Goal: Information Seeking & Learning: Learn about a topic

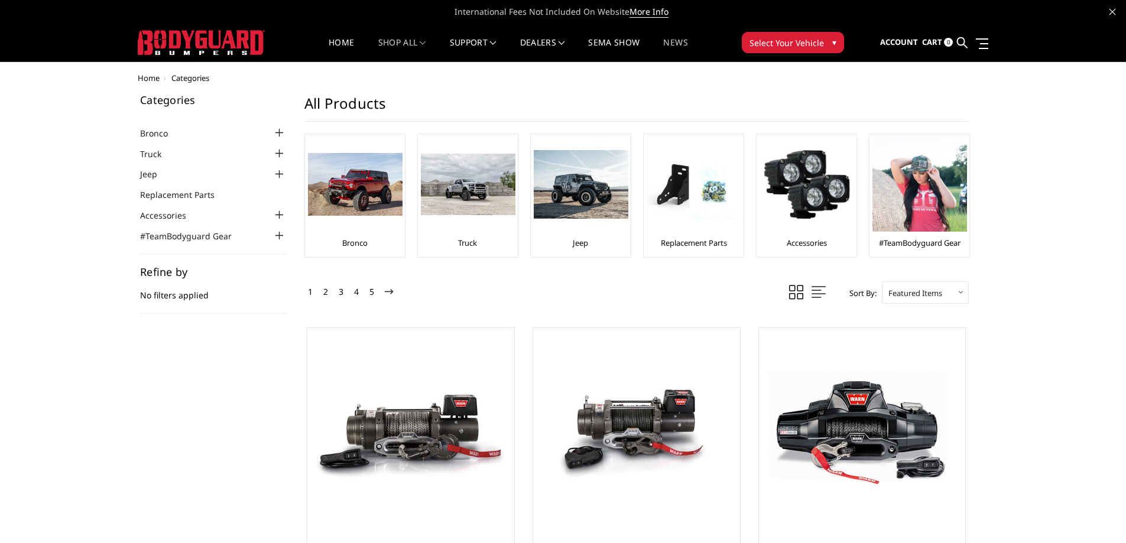
click at [685, 41] on link "News" at bounding box center [675, 49] width 24 height 23
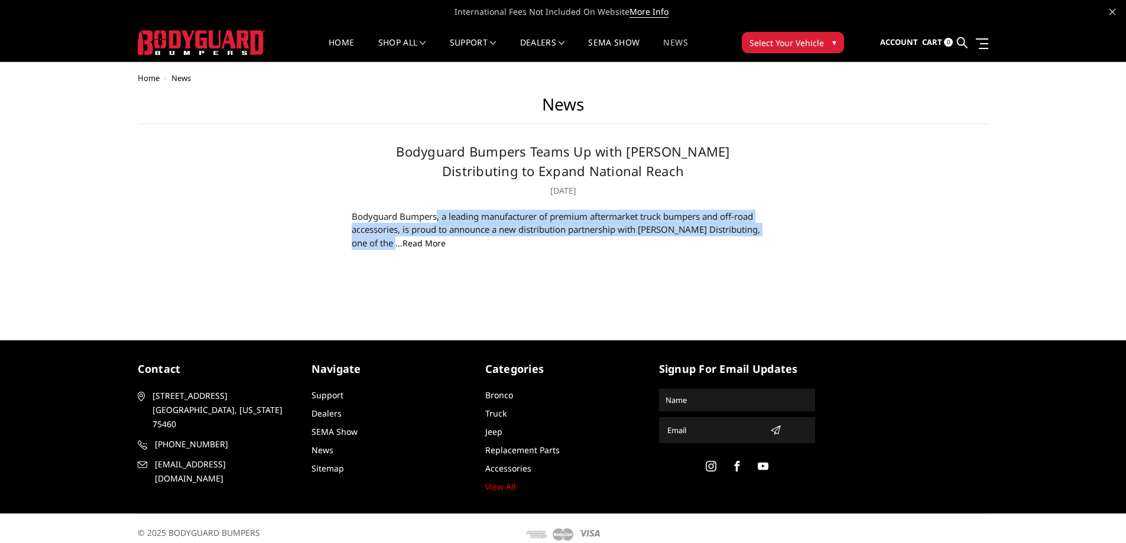
drag, startPoint x: 352, startPoint y: 215, endPoint x: 768, endPoint y: 226, distance: 415.8
click at [768, 226] on div "Bodyguard Bumpers, a leading manufacturer of premium aftermarket truck bumpers …" at bounding box center [563, 230] width 423 height 40
click at [403, 247] on link "read more" at bounding box center [424, 243] width 43 height 11
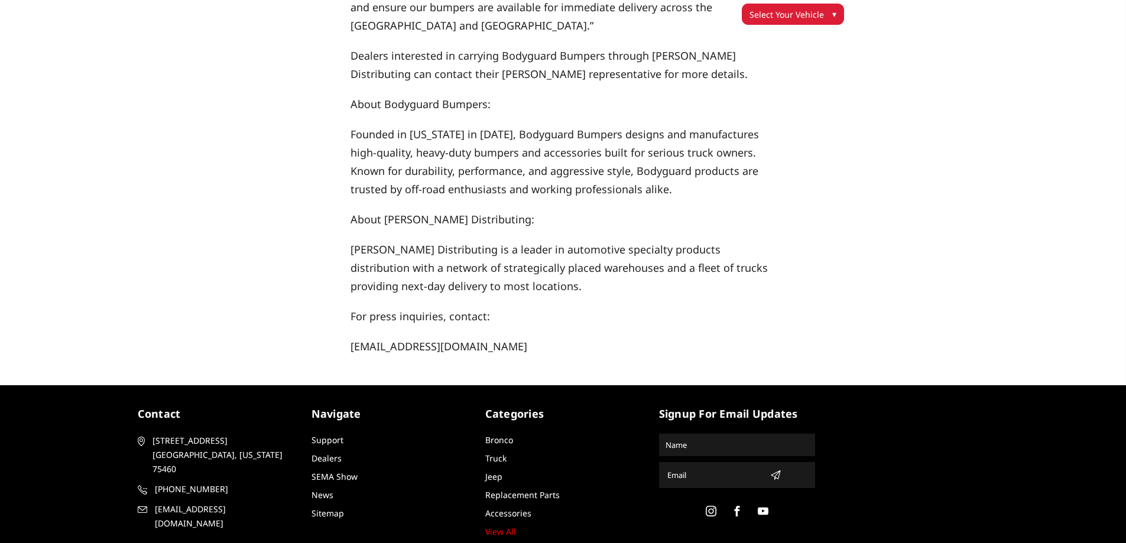
scroll to position [411, 0]
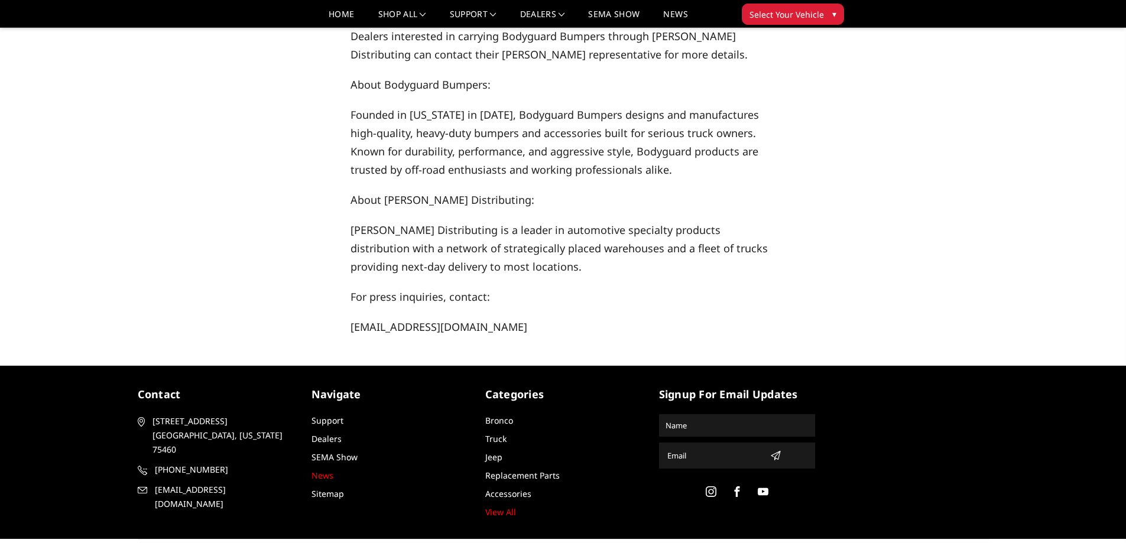
click at [323, 470] on link "News" at bounding box center [323, 475] width 22 height 11
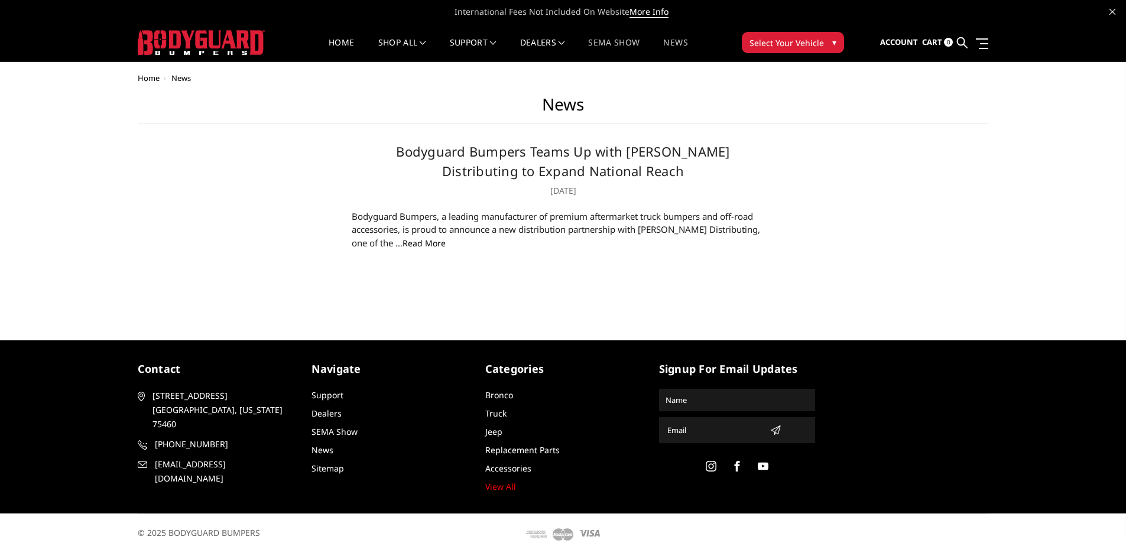
click at [640, 40] on link "SEMA Show" at bounding box center [613, 49] width 51 height 23
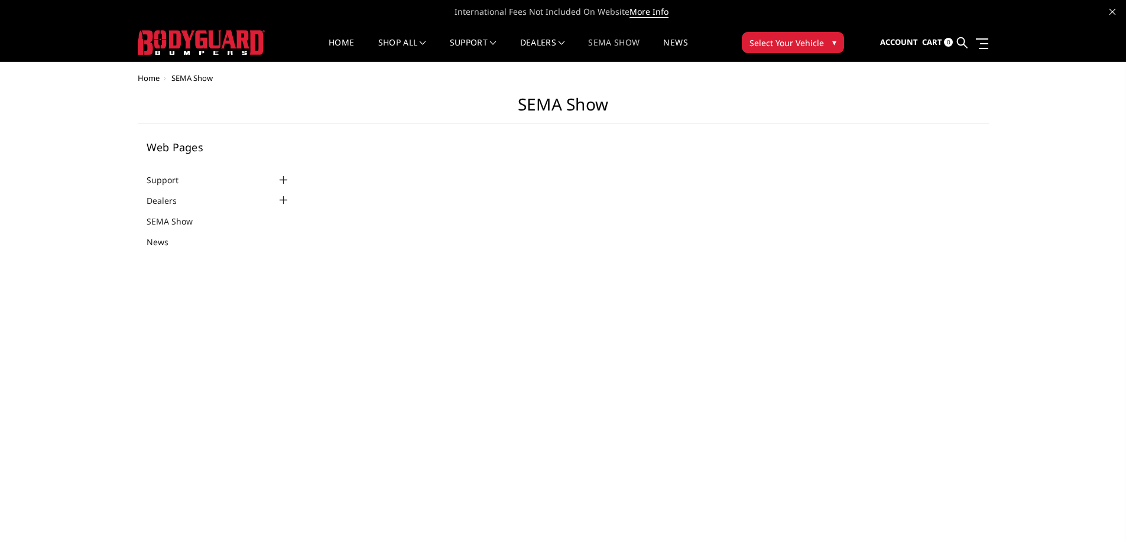
select select "US"
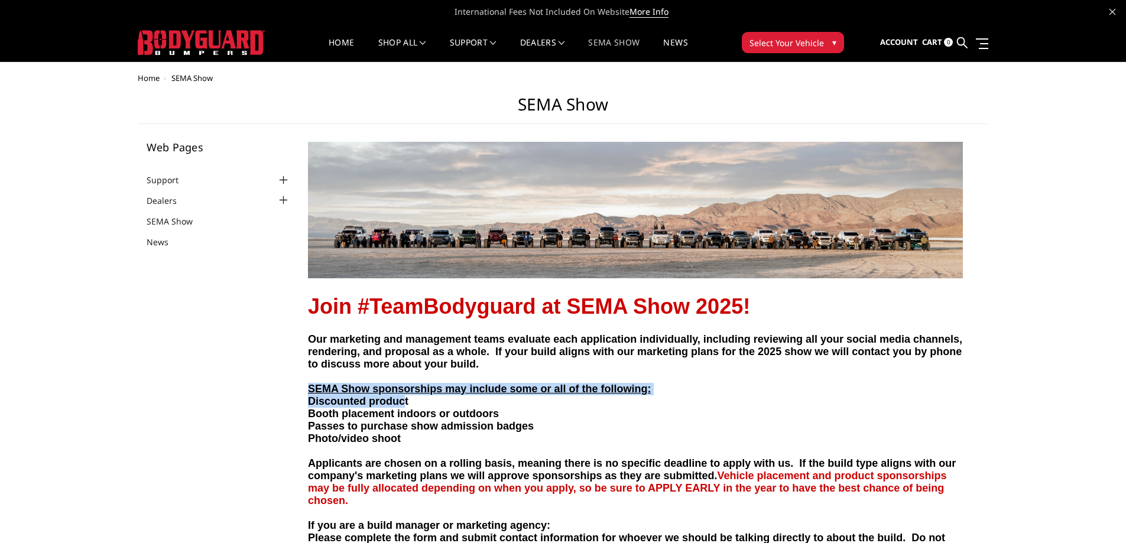
drag, startPoint x: 405, startPoint y: 399, endPoint x: 291, endPoint y: 385, distance: 115.0
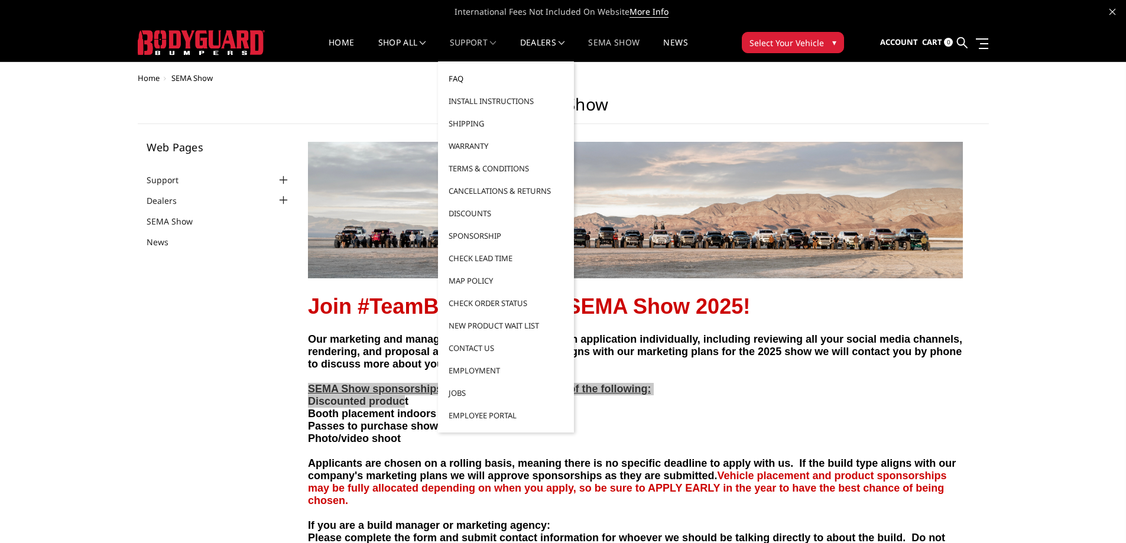
click at [461, 72] on link "FAQ" at bounding box center [506, 78] width 127 height 22
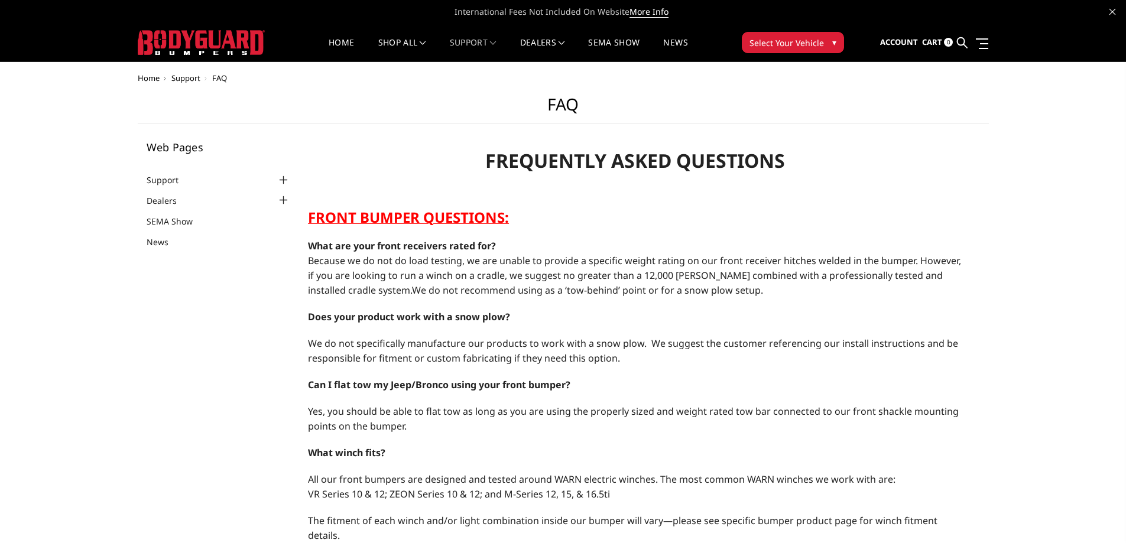
select select "US"
click at [283, 183] on div at bounding box center [283, 180] width 14 height 14
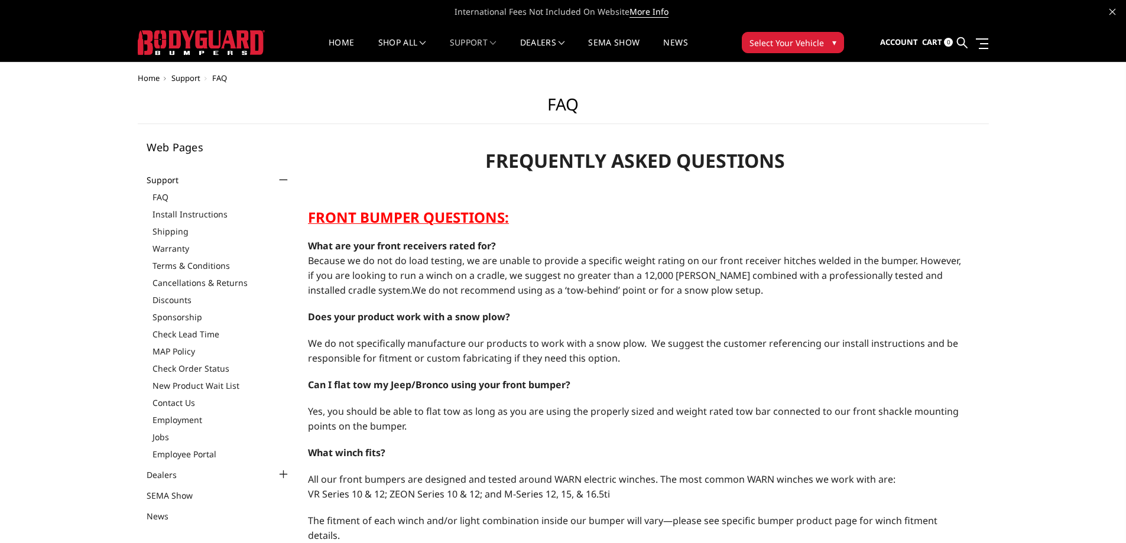
click at [158, 174] on link "Support" at bounding box center [170, 180] width 47 height 12
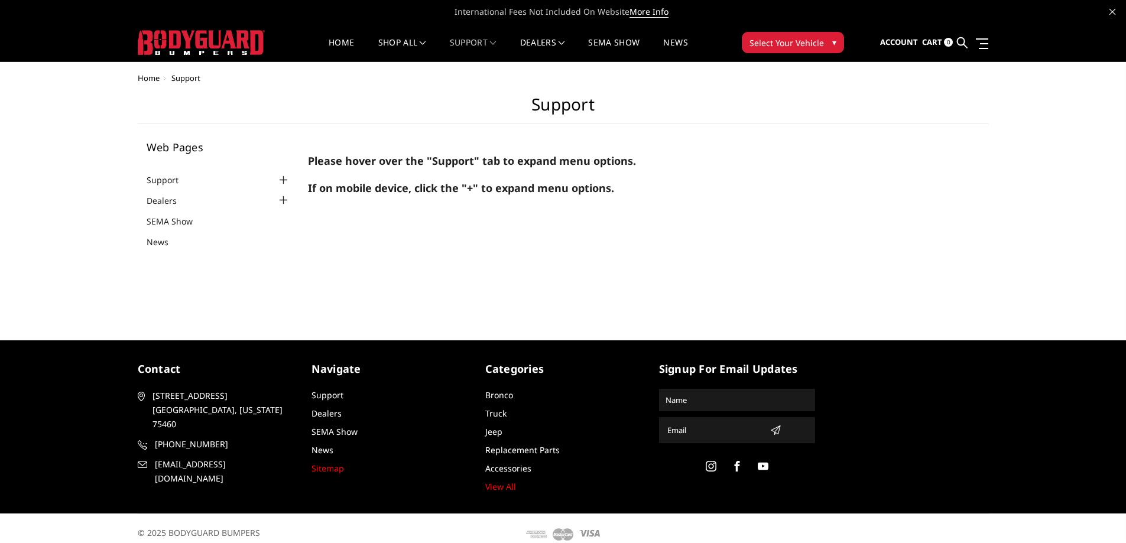
click at [317, 468] on link "Sitemap" at bounding box center [328, 468] width 33 height 11
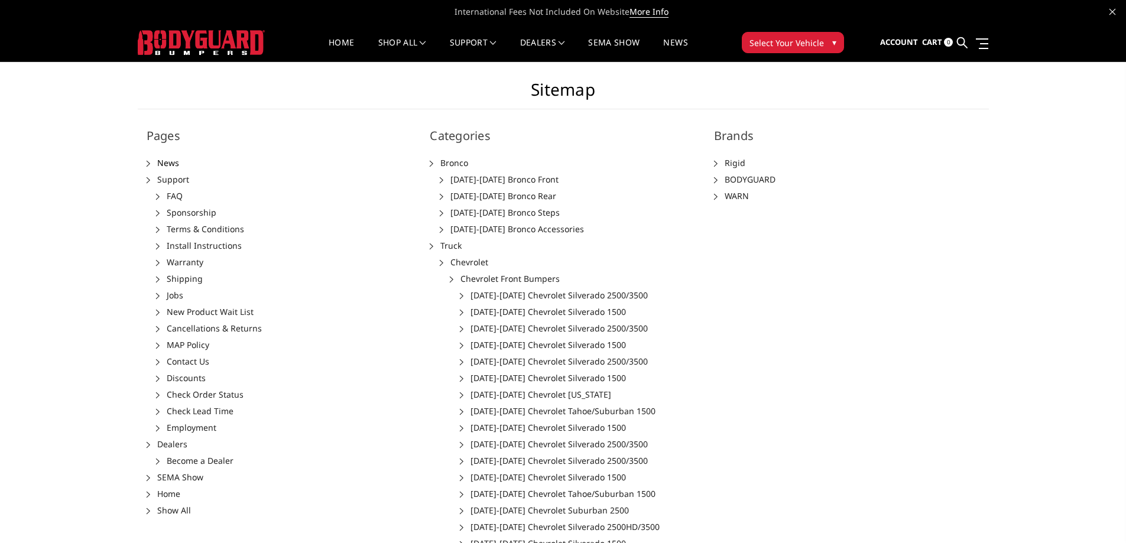
click at [163, 163] on link "News" at bounding box center [168, 162] width 22 height 11
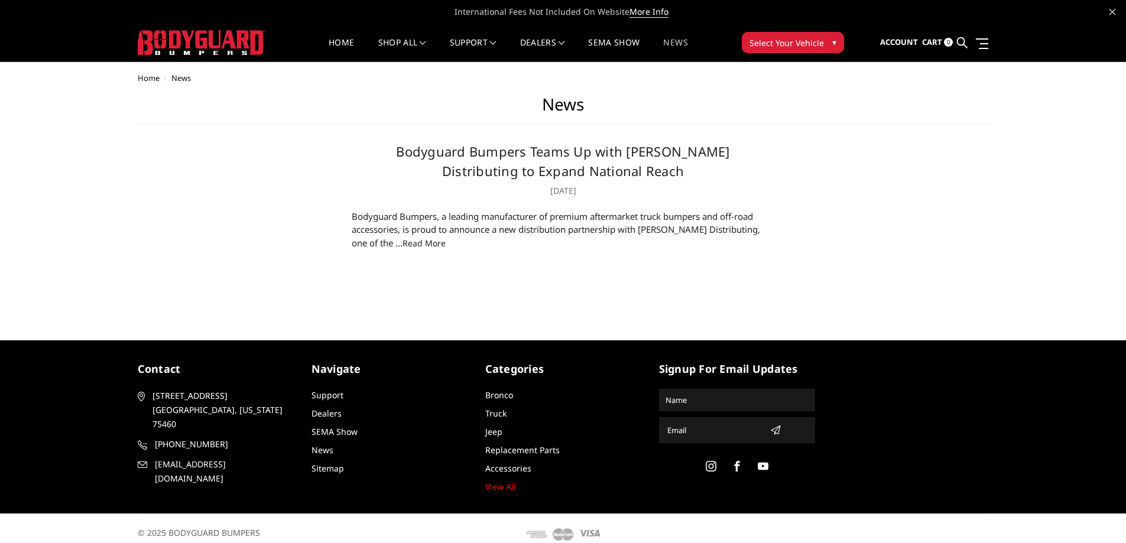
click at [403, 244] on link "read more" at bounding box center [424, 243] width 43 height 11
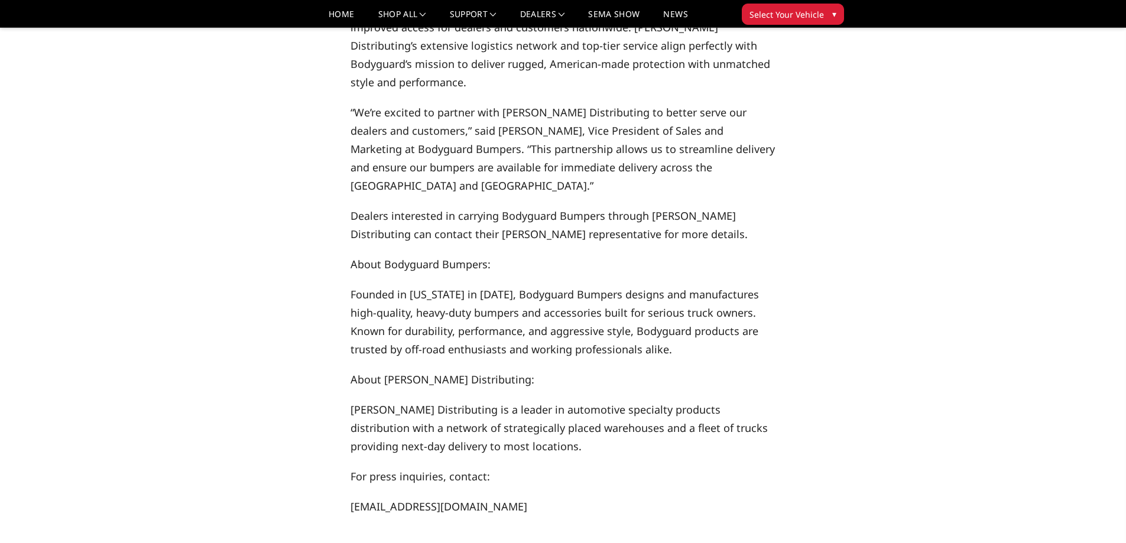
scroll to position [236, 0]
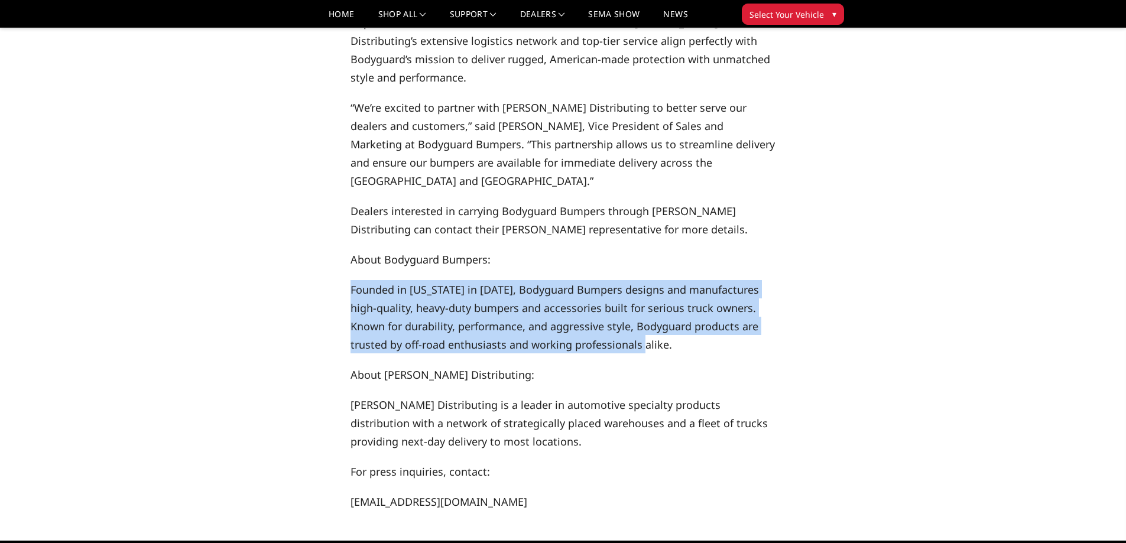
drag, startPoint x: 346, startPoint y: 247, endPoint x: 639, endPoint y: 311, distance: 299.5
click at [639, 311] on article "Bodyguard Bumpers Teams Up with [PERSON_NAME] Distributing to Expand National R…" at bounding box center [563, 167] width 851 height 688
copy span "Founded in [US_STATE] in [DATE], Bodyguard Bumpers designs and manufactures hig…"
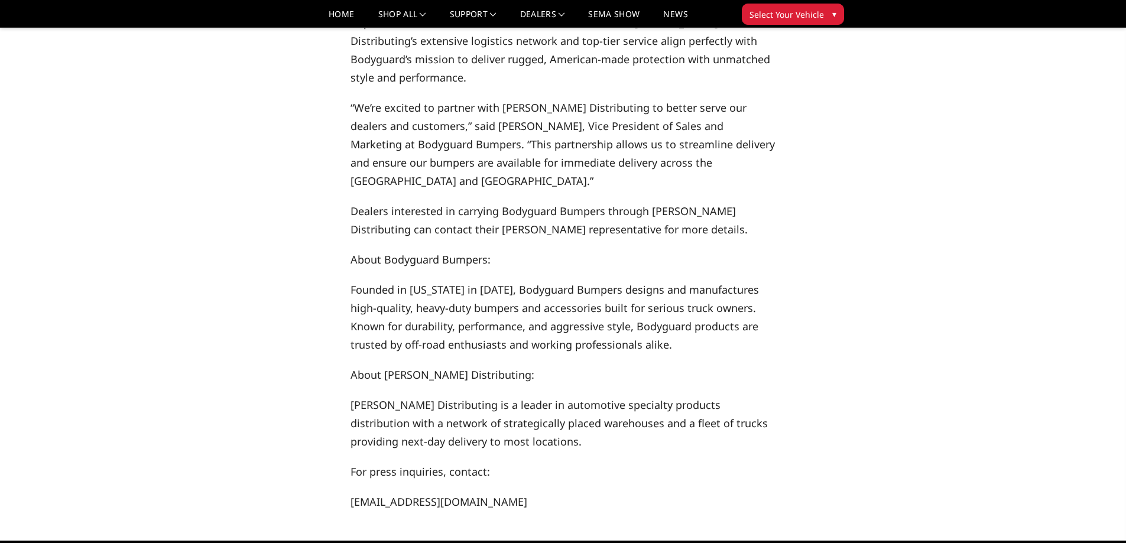
click at [632, 365] on p "About [PERSON_NAME] Distributing:" at bounding box center [564, 374] width 426 height 18
